Goal: Check status: Check status

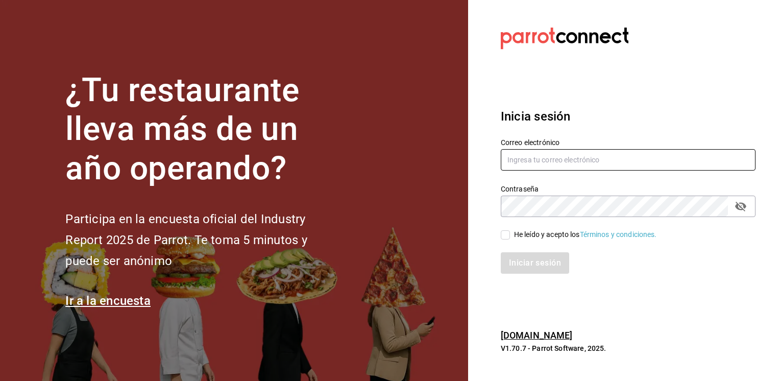
type input "[EMAIL_ADDRESS][PERSON_NAME][DOMAIN_NAME]"
click at [506, 237] on input "He leído y acepto los Términos y condiciones." at bounding box center [505, 234] width 9 height 9
checkbox input "true"
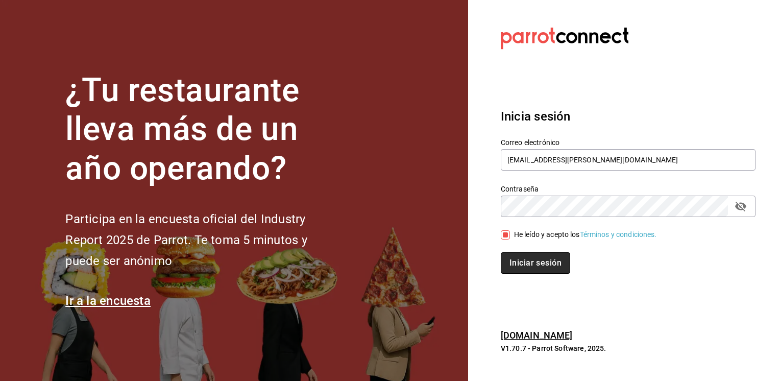
click at [531, 260] on button "Iniciar sesión" at bounding box center [535, 262] width 69 height 21
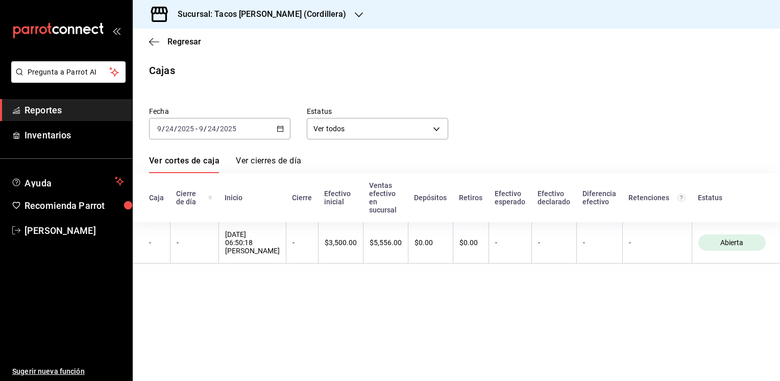
click at [279, 130] on icon "button" at bounding box center [280, 128] width 7 height 7
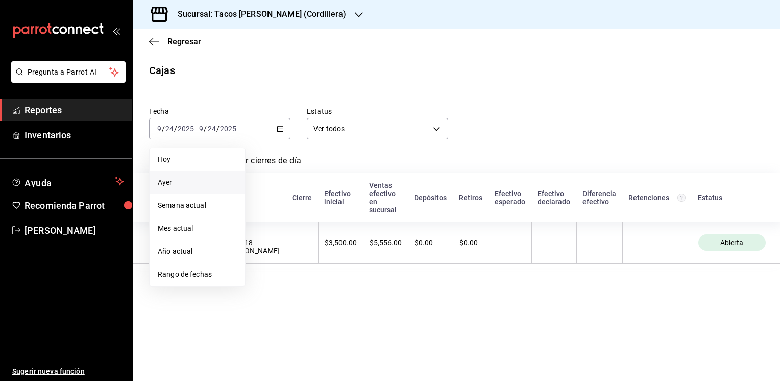
click at [165, 180] on span "Ayer" at bounding box center [197, 182] width 79 height 11
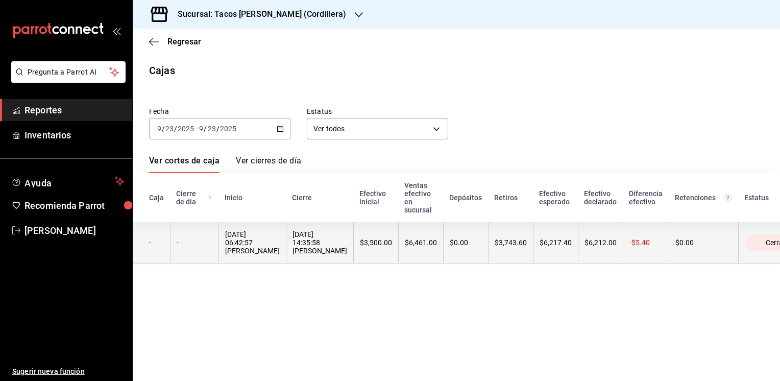
click at [504, 244] on th "$3,743.60" at bounding box center [510, 242] width 45 height 41
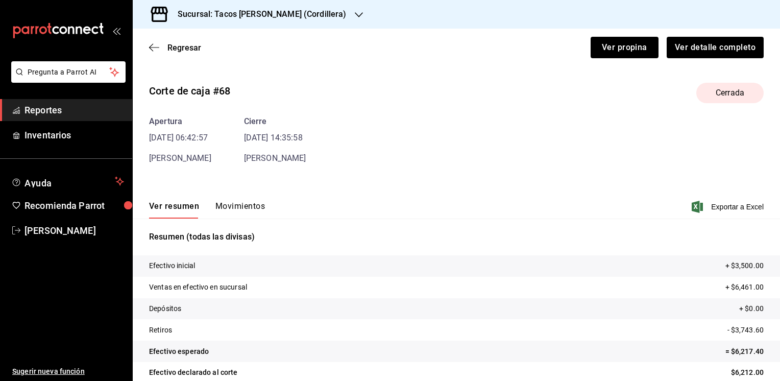
click at [245, 204] on button "Movimientos" at bounding box center [239, 209] width 49 height 17
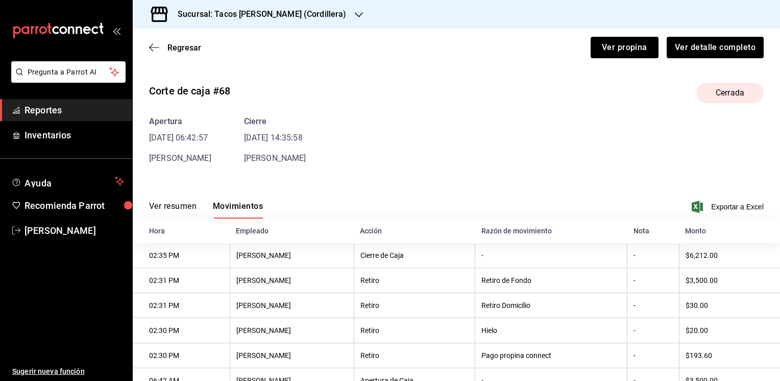
click at [183, 205] on button "Ver resumen" at bounding box center [172, 209] width 47 height 17
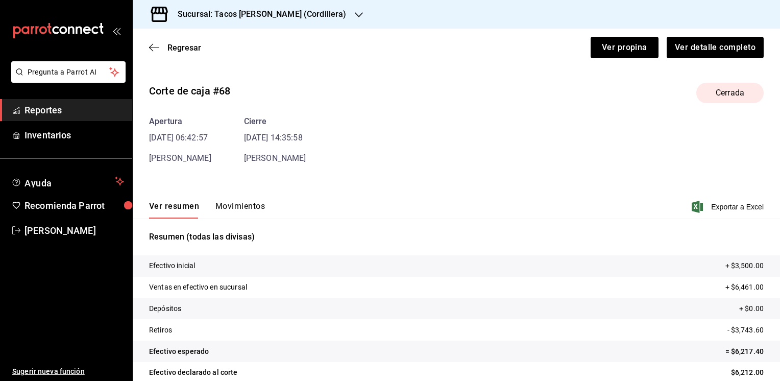
scroll to position [36, 0]
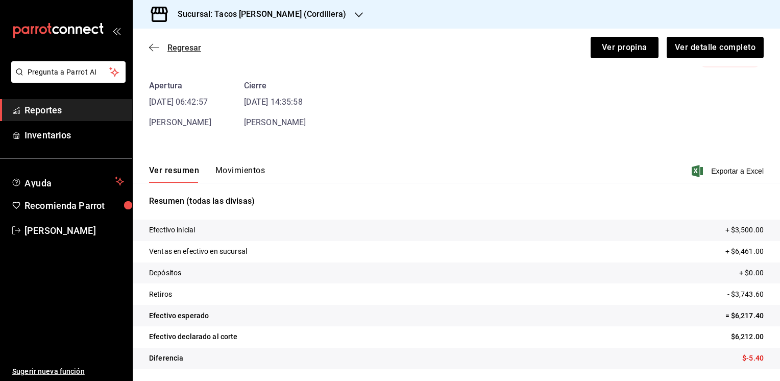
click at [169, 48] on span "Regresar" at bounding box center [184, 48] width 34 height 10
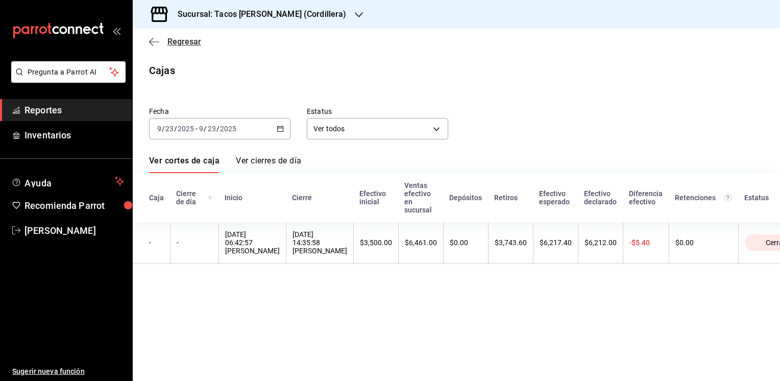
click at [155, 44] on icon "button" at bounding box center [154, 41] width 10 height 9
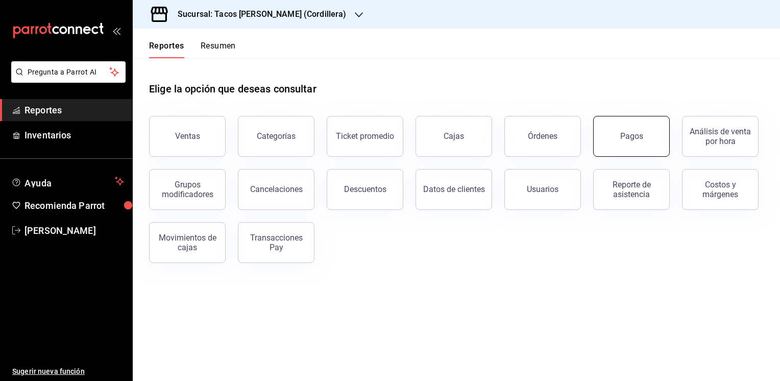
click at [620, 136] on button "Pagos" at bounding box center [631, 136] width 77 height 41
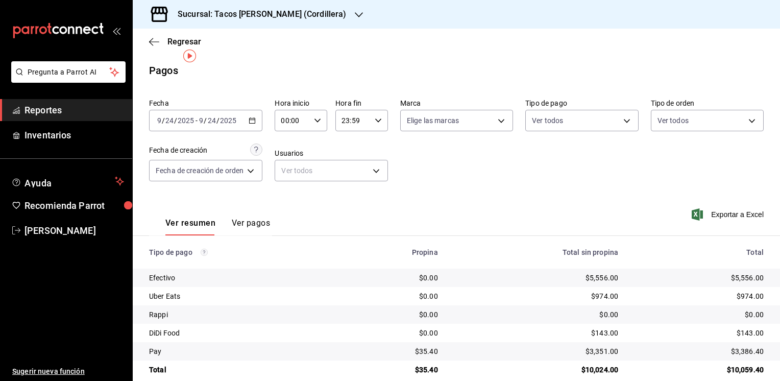
scroll to position [14, 0]
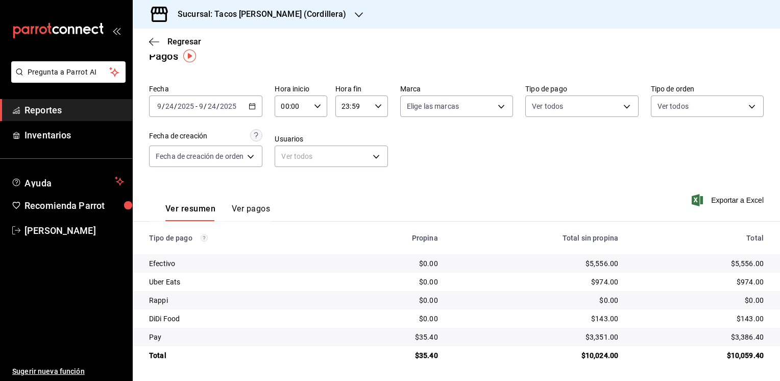
click at [254, 107] on icon "button" at bounding box center [252, 106] width 7 height 7
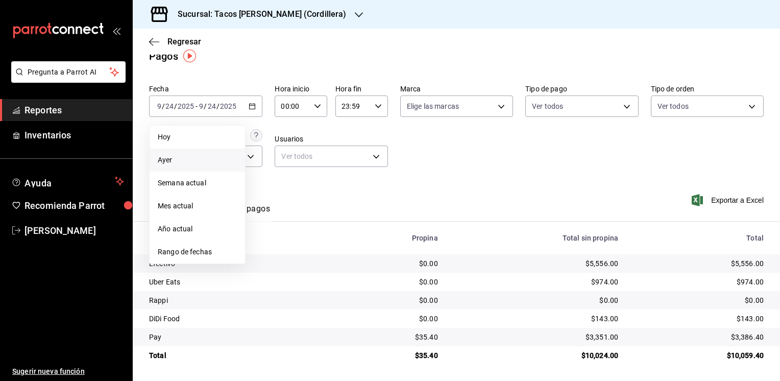
click at [167, 158] on span "Ayer" at bounding box center [197, 160] width 79 height 11
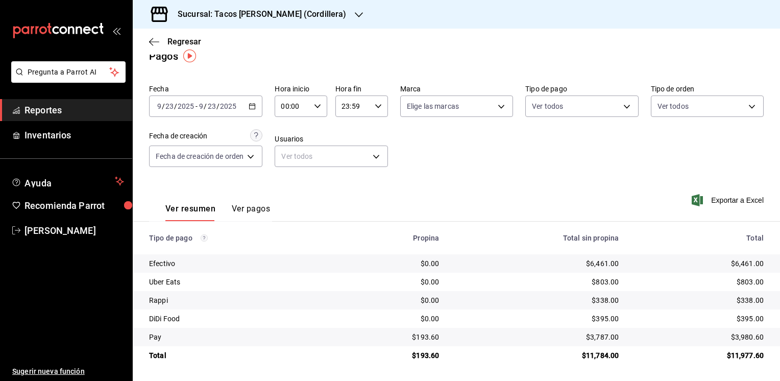
click at [557, 195] on div "Ver resumen Ver pagos Exportar a Excel" at bounding box center [456, 206] width 647 height 54
click at [355, 13] on icon "button" at bounding box center [359, 15] width 8 height 8
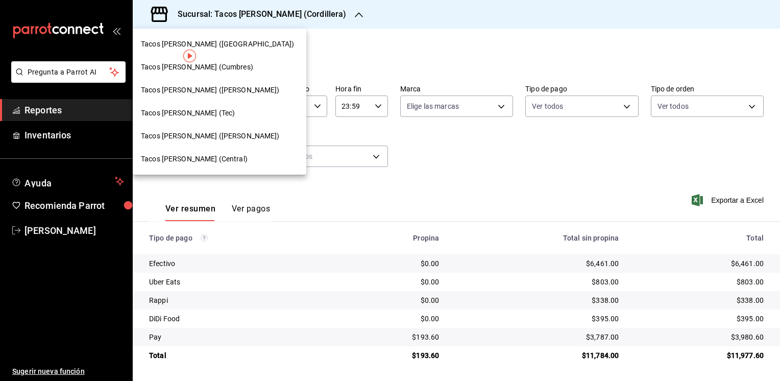
click at [202, 139] on span "Tacos [PERSON_NAME] ([PERSON_NAME])" at bounding box center [210, 136] width 139 height 11
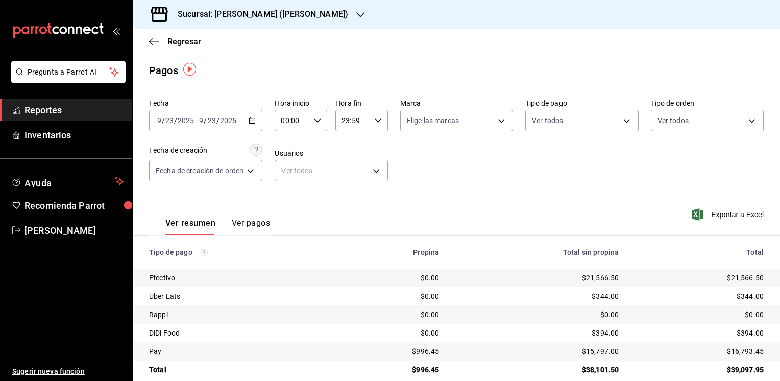
scroll to position [14, 0]
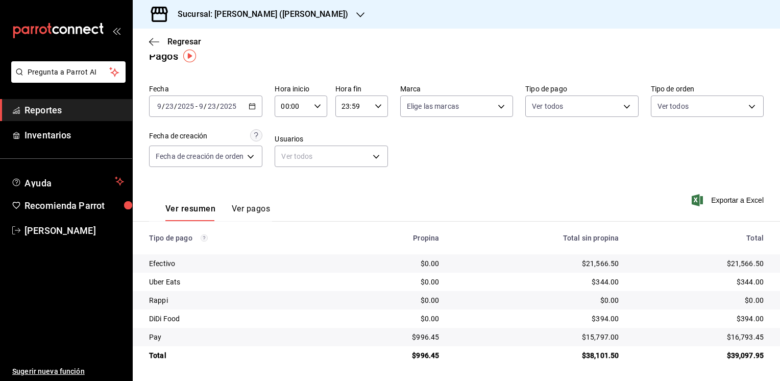
click at [356, 16] on icon "button" at bounding box center [360, 15] width 8 height 8
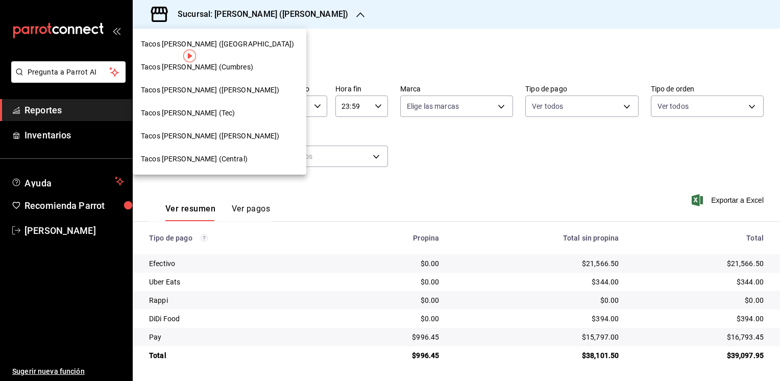
click at [205, 158] on span "Tacos [PERSON_NAME] (Central)" at bounding box center [194, 159] width 107 height 11
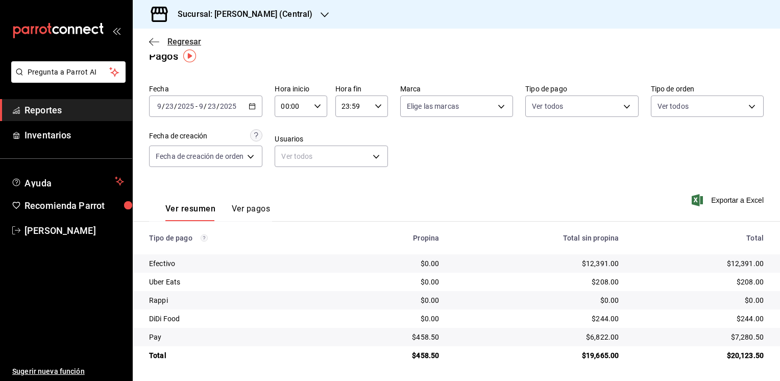
click at [169, 42] on span "Regresar" at bounding box center [184, 42] width 34 height 10
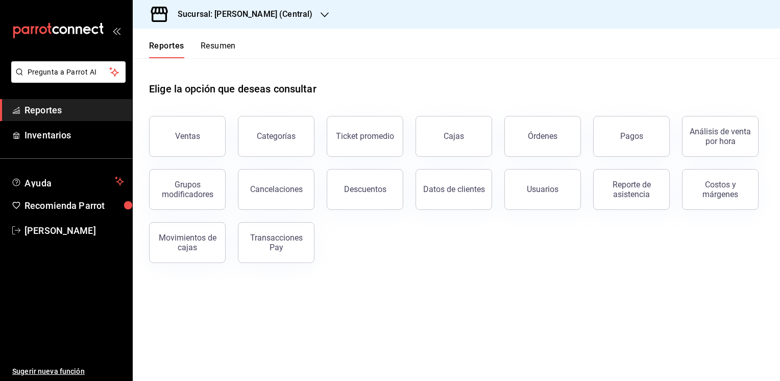
click at [325, 17] on icon "button" at bounding box center [324, 15] width 8 height 8
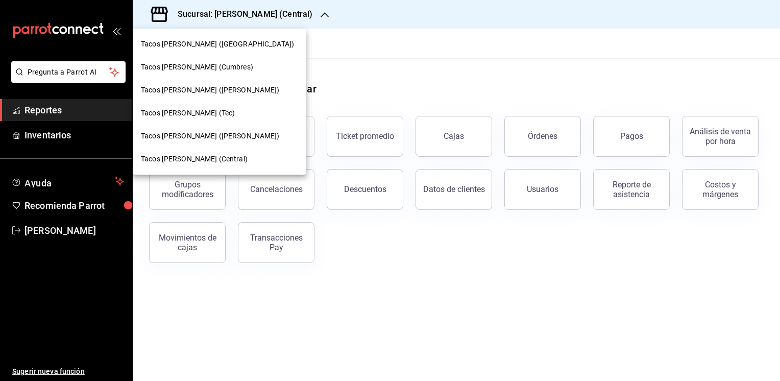
click at [220, 89] on span "Tacos [PERSON_NAME] ([PERSON_NAME])" at bounding box center [210, 90] width 139 height 11
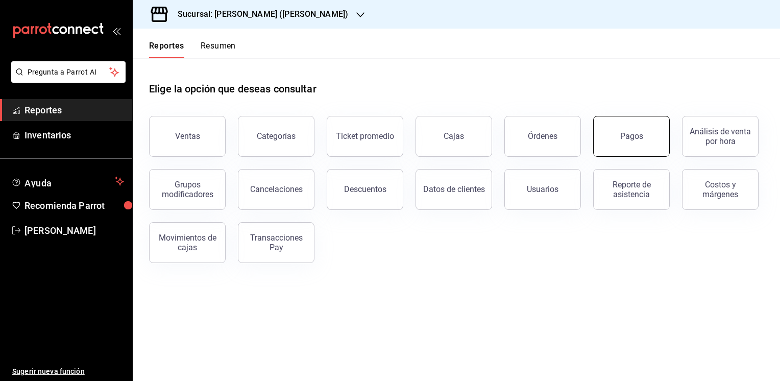
click at [636, 135] on div "Pagos" at bounding box center [631, 136] width 23 height 10
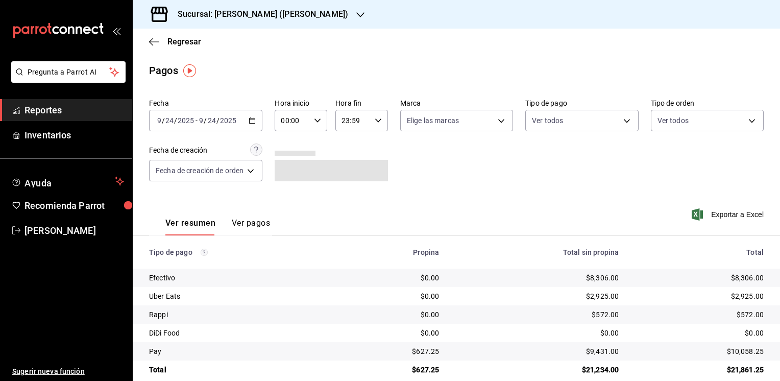
click at [253, 121] on icon "button" at bounding box center [252, 120] width 7 height 7
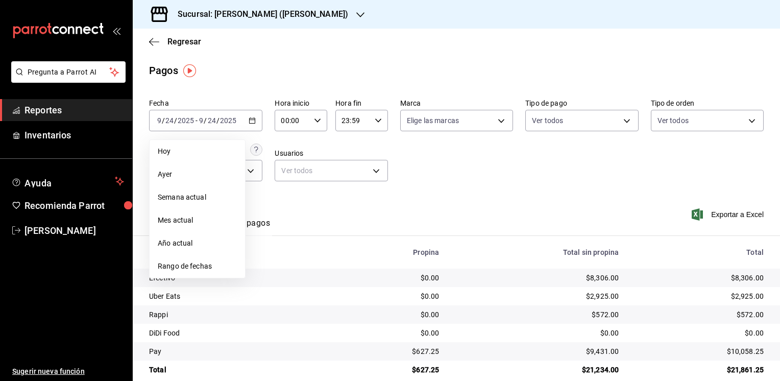
click at [167, 175] on span "Ayer" at bounding box center [197, 174] width 79 height 11
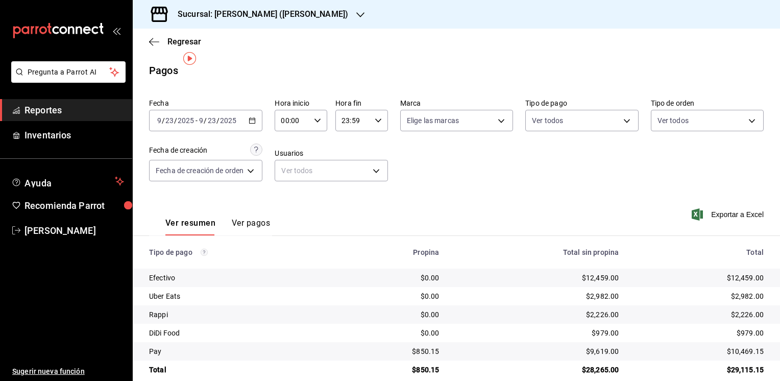
scroll to position [14, 0]
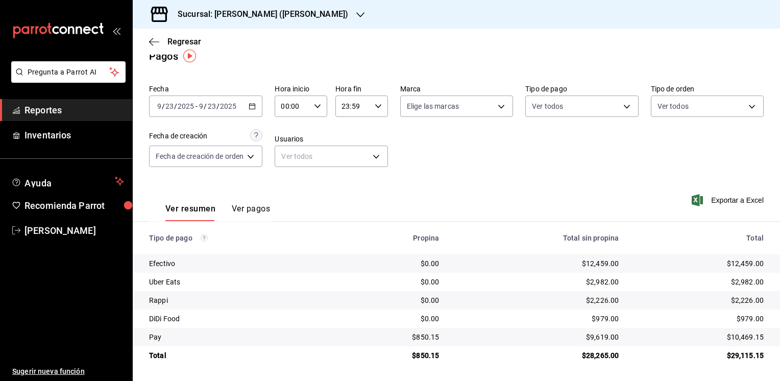
click at [356, 16] on icon "button" at bounding box center [360, 15] width 8 height 8
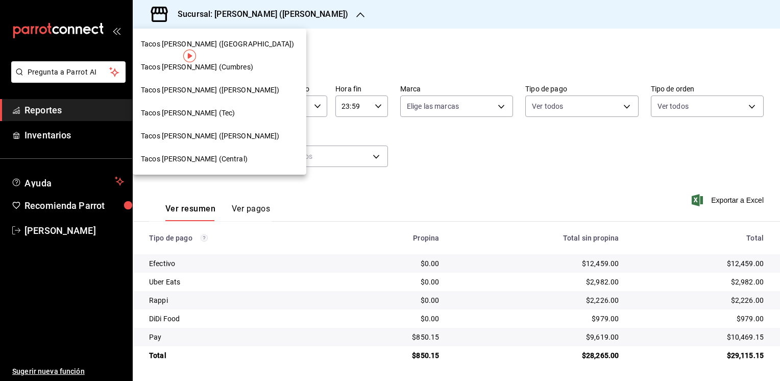
click at [218, 46] on span "Tacos [PERSON_NAME] ([GEOGRAPHIC_DATA])" at bounding box center [217, 44] width 153 height 11
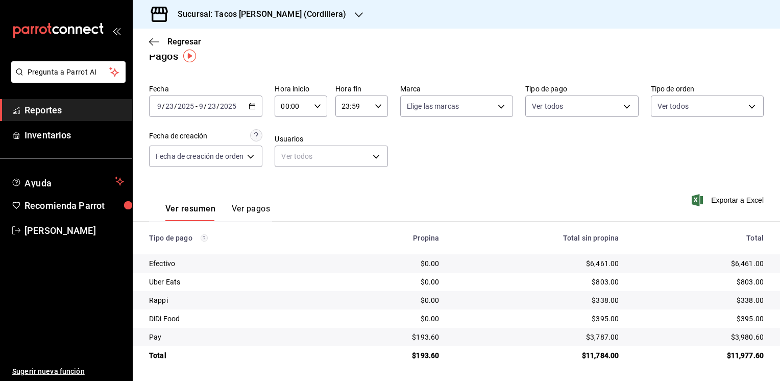
click at [355, 15] on icon "button" at bounding box center [359, 15] width 8 height 8
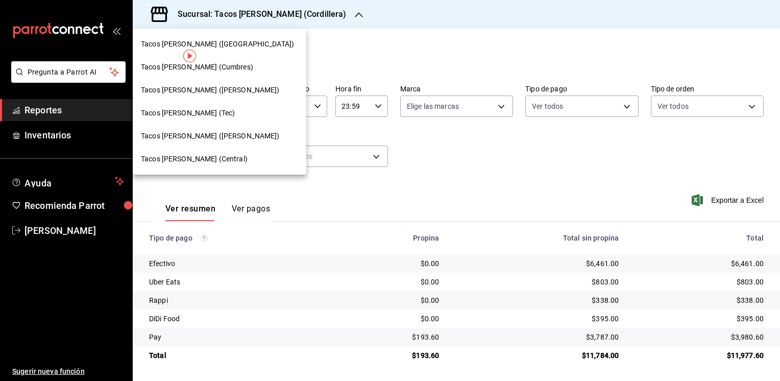
click at [194, 159] on span "Tacos [PERSON_NAME] (Central)" at bounding box center [194, 159] width 107 height 11
